Goal: Information Seeking & Learning: Learn about a topic

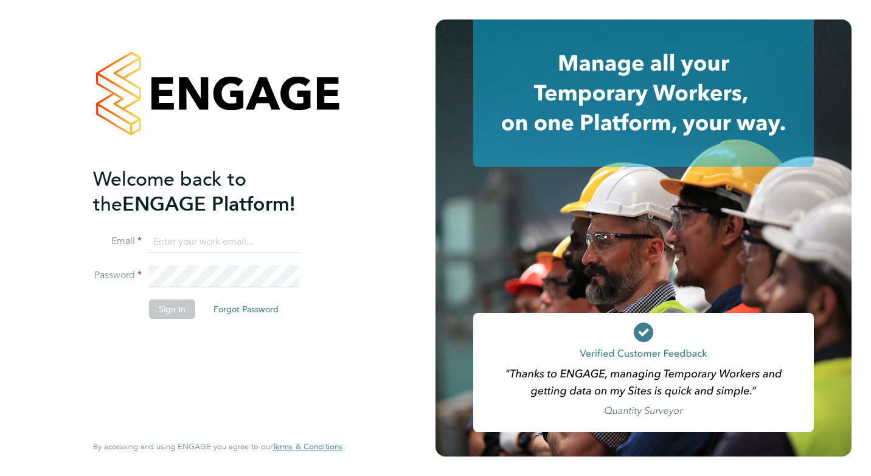
type input "Pallvi.Raghvani@ncclondon.ac.uk"
click at [156, 304] on button "Sign In" at bounding box center [172, 308] width 46 height 19
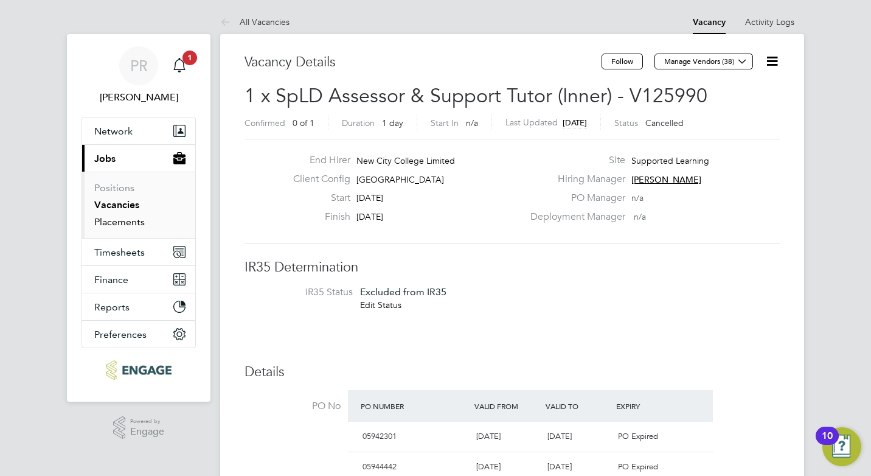
click at [111, 220] on link "Placements" at bounding box center [119, 222] width 51 height 12
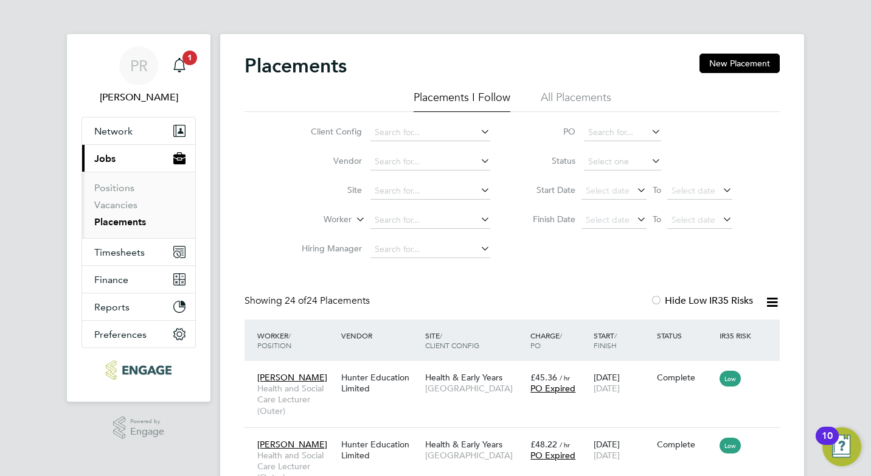
click at [573, 95] on li "All Placements" at bounding box center [576, 101] width 71 height 22
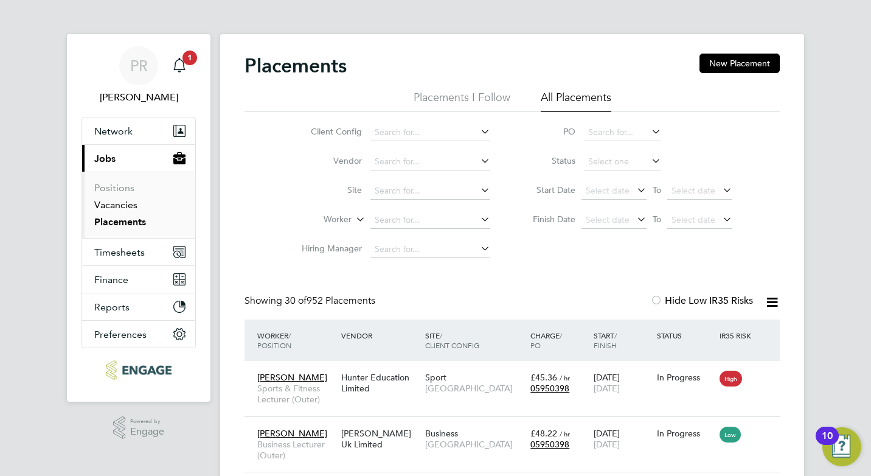
click at [99, 208] on link "Vacancies" at bounding box center [115, 205] width 43 height 12
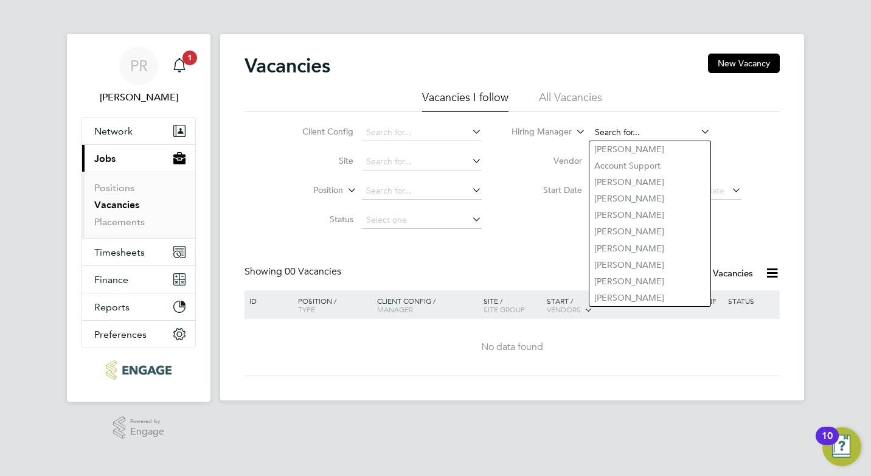
click at [652, 125] on input at bounding box center [651, 132] width 120 height 17
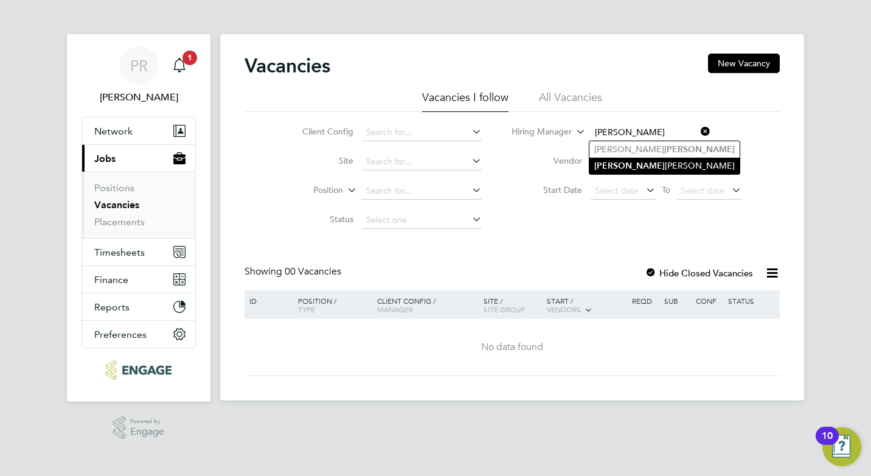
drag, startPoint x: 657, startPoint y: 165, endPoint x: 668, endPoint y: 170, distance: 12.0
click at [657, 165] on li "Nathan Morris" at bounding box center [665, 166] width 150 height 16
type input "[PERSON_NAME]"
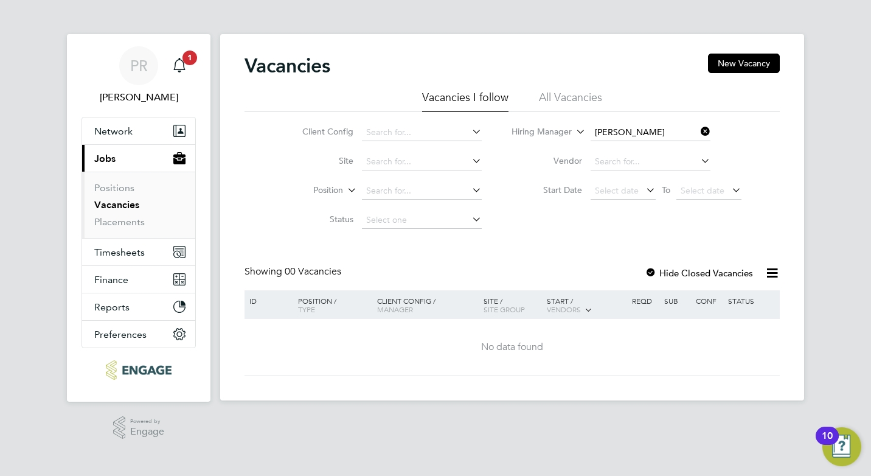
click at [570, 98] on li "All Vacancies" at bounding box center [570, 101] width 63 height 22
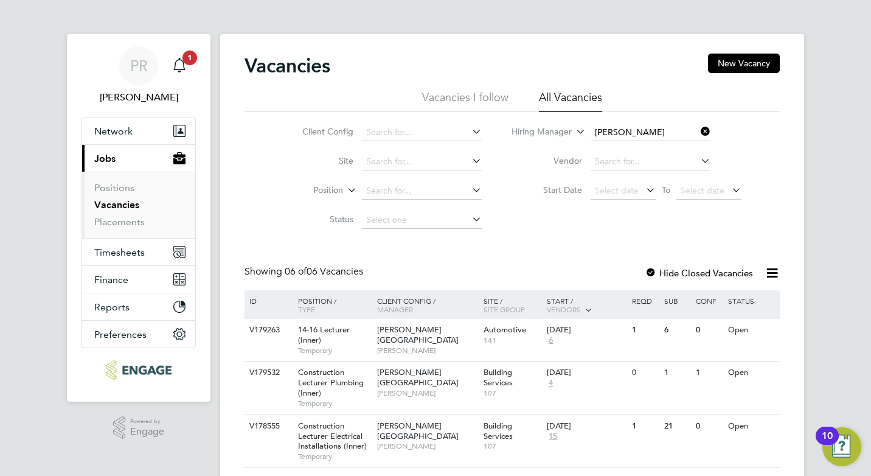
click at [284, 203] on li "Position" at bounding box center [382, 190] width 229 height 29
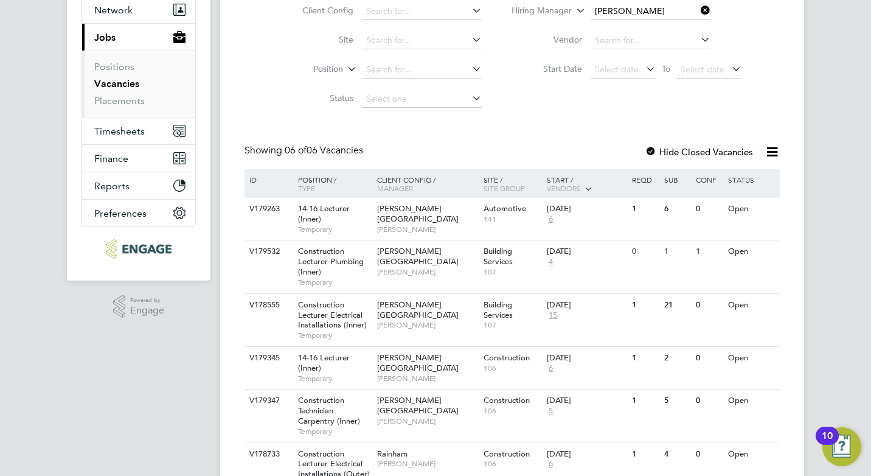
scroll to position [122, 0]
click at [423, 267] on span "[PERSON_NAME]" at bounding box center [427, 272] width 100 height 10
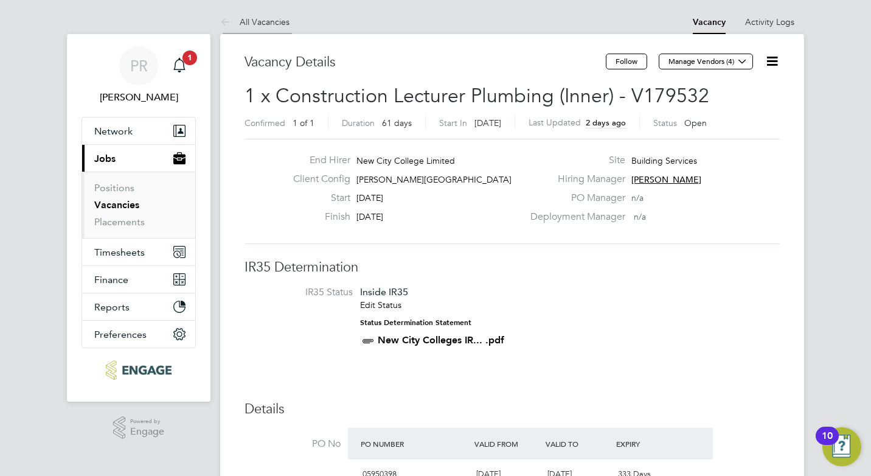
click at [273, 21] on link "All Vacancies" at bounding box center [254, 21] width 69 height 11
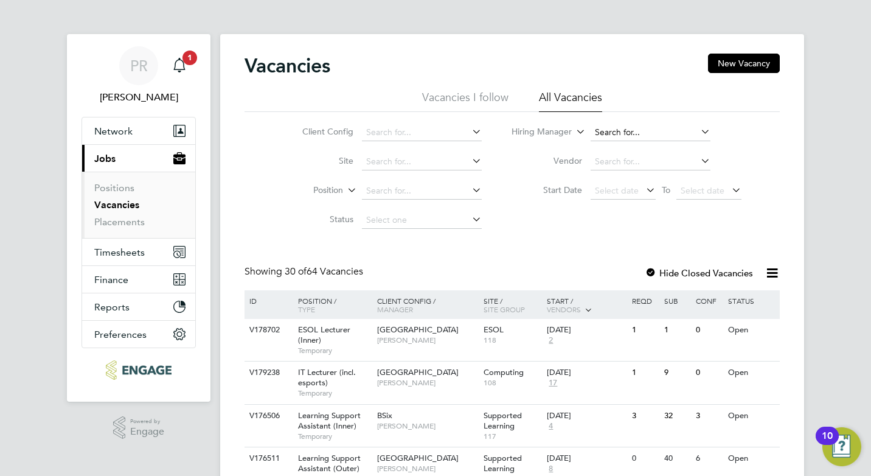
click at [615, 139] on input at bounding box center [651, 132] width 120 height 17
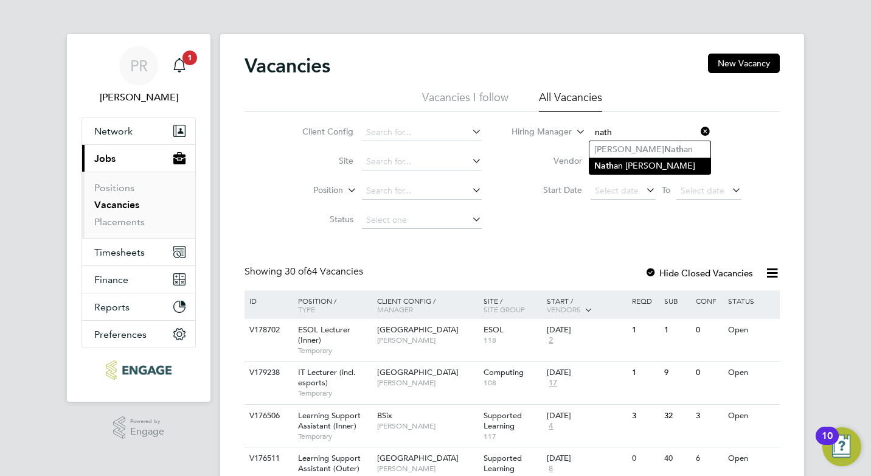
click at [616, 159] on li "Nath an Morris" at bounding box center [650, 166] width 121 height 16
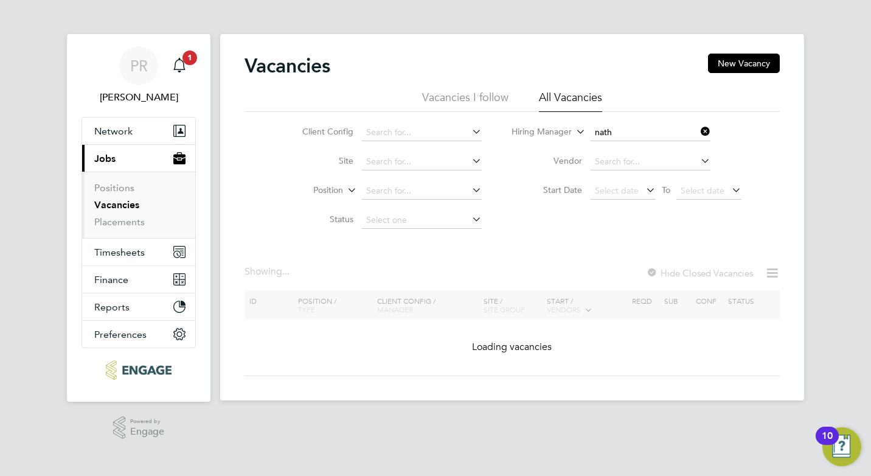
type input "[PERSON_NAME]"
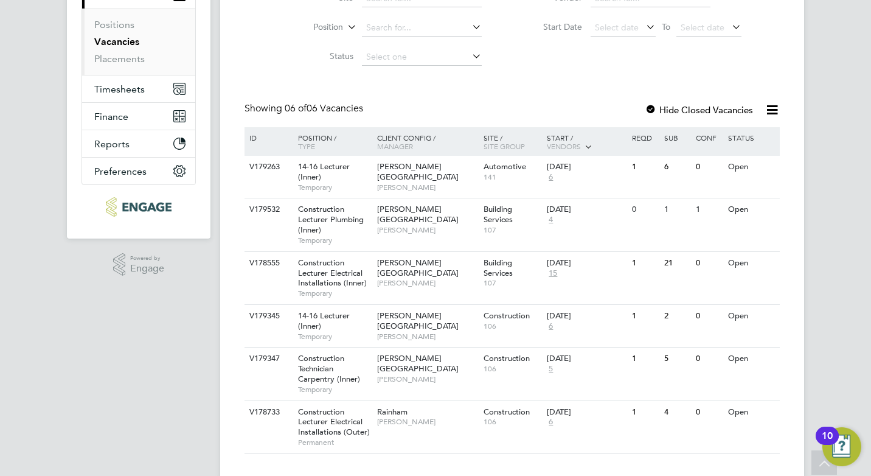
scroll to position [185, 0]
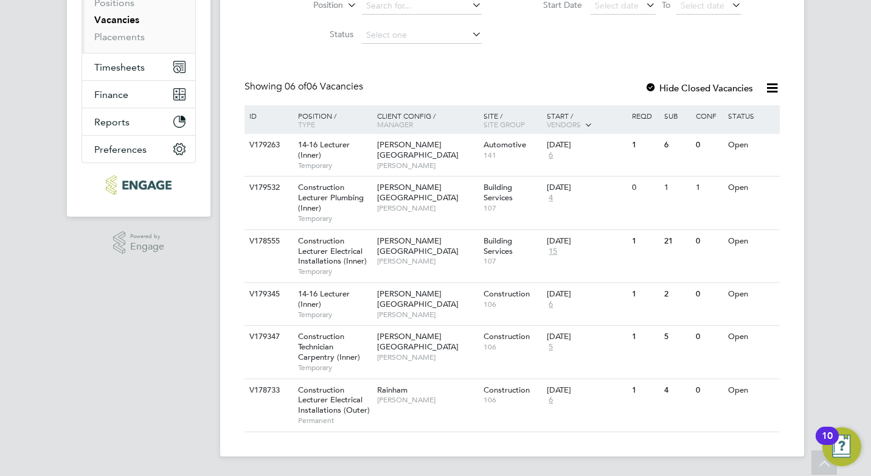
click at [863, 182] on div "PR Pallvi Raghvani Notifications 1 Applications: Network Team Members Businesse…" at bounding box center [435, 145] width 871 height 661
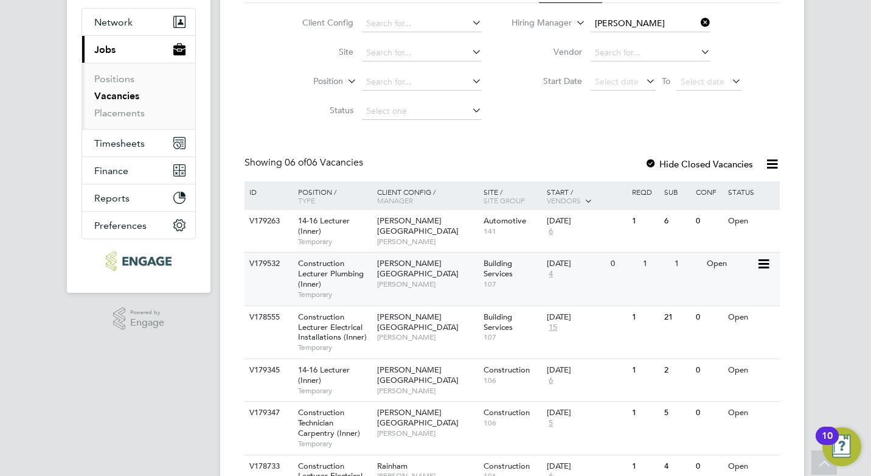
scroll to position [0, 0]
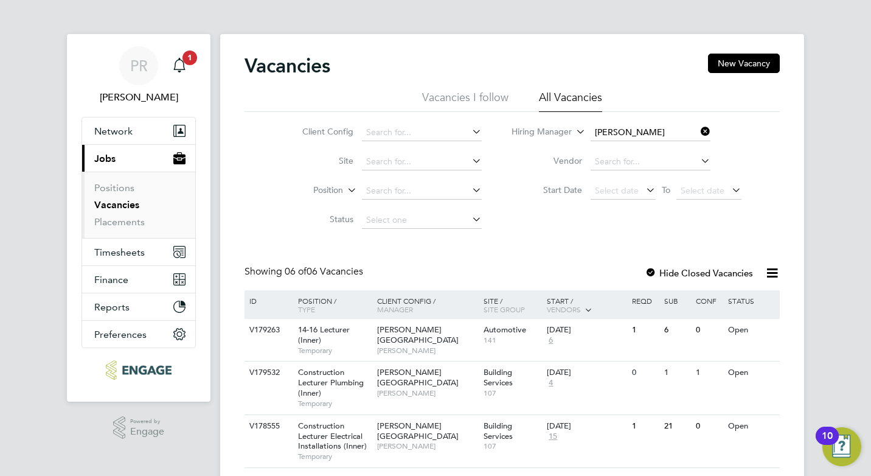
click at [215, 225] on div "PR Pallvi Raghvani Notifications 1 Applications: Network Team Members Businesse…" at bounding box center [435, 330] width 871 height 661
click at [250, 204] on div "Client Config Site Position Status Hiring Manager Nathan Morris Vendor Start Da…" at bounding box center [512, 173] width 535 height 123
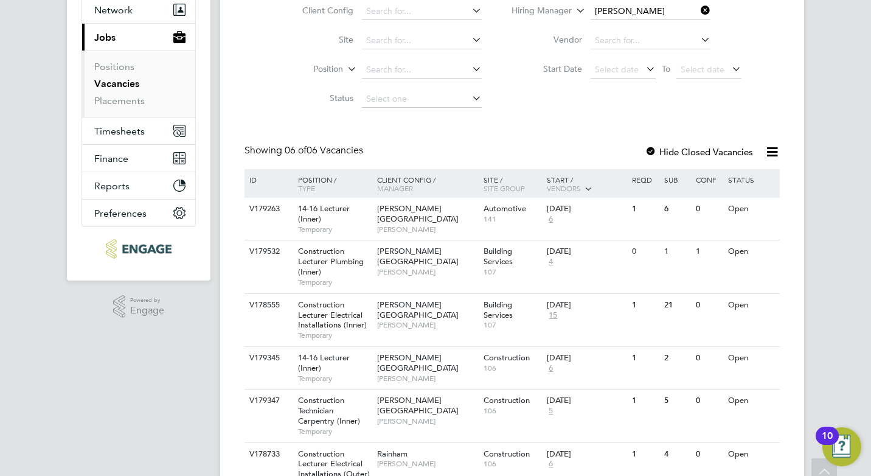
scroll to position [122, 0]
click at [417, 246] on span "[PERSON_NAME][GEOGRAPHIC_DATA]" at bounding box center [418, 255] width 82 height 21
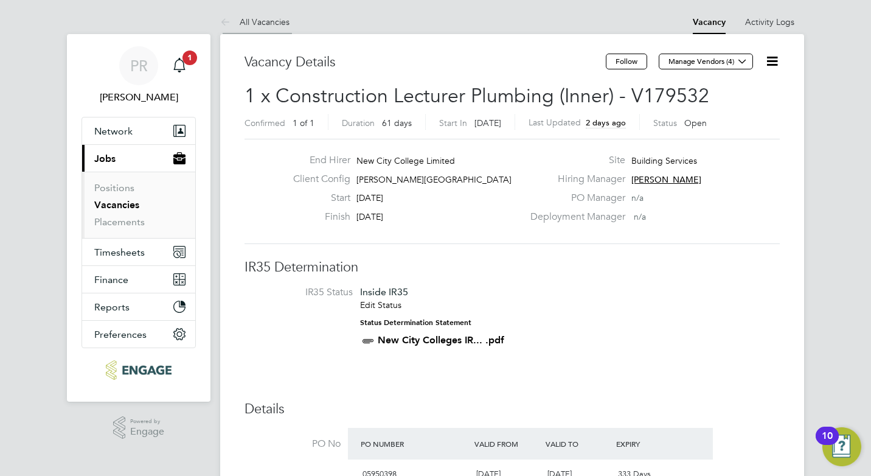
click at [251, 23] on link "All Vacancies" at bounding box center [254, 21] width 69 height 11
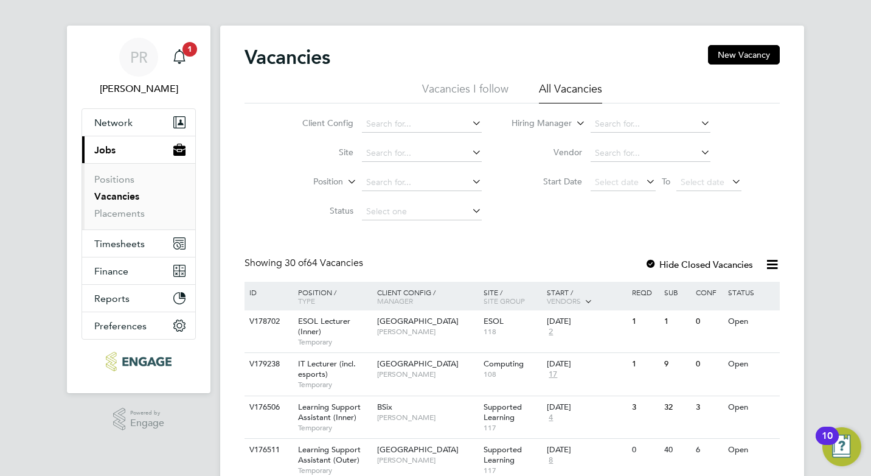
scroll to position [243, 0]
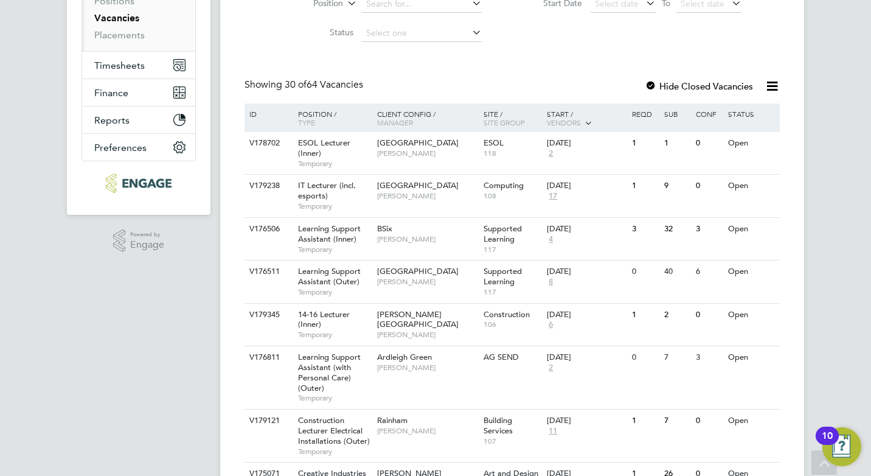
scroll to position [61, 0]
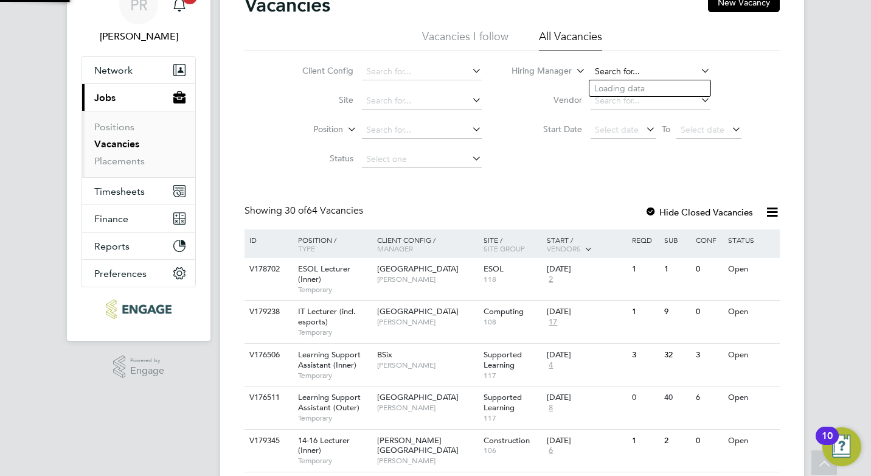
click at [673, 99] on li "Nath an Morris" at bounding box center [650, 105] width 121 height 16
type input "[PERSON_NAME]"
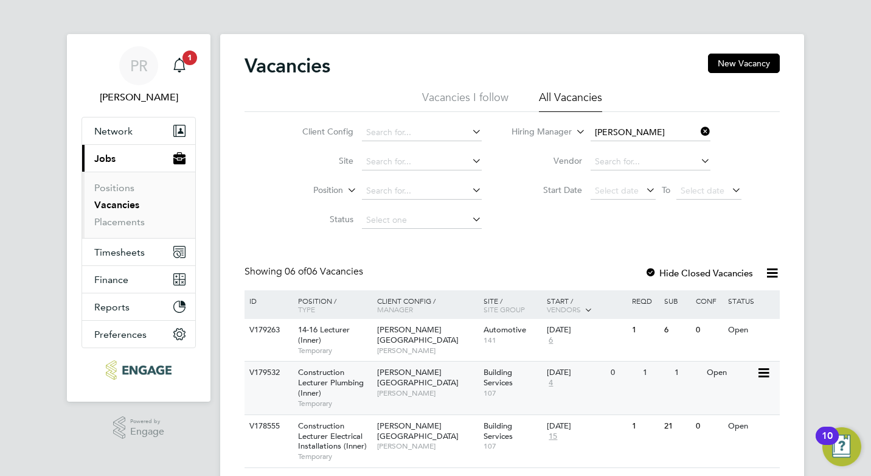
click at [415, 369] on span "[PERSON_NAME][GEOGRAPHIC_DATA]" at bounding box center [418, 377] width 82 height 21
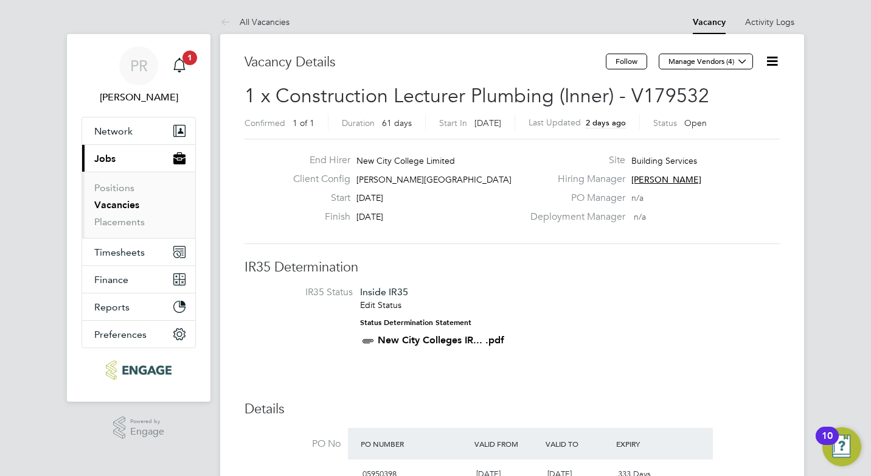
click at [245, 19] on link "All Vacancies" at bounding box center [254, 21] width 69 height 11
